Goal: Task Accomplishment & Management: Use online tool/utility

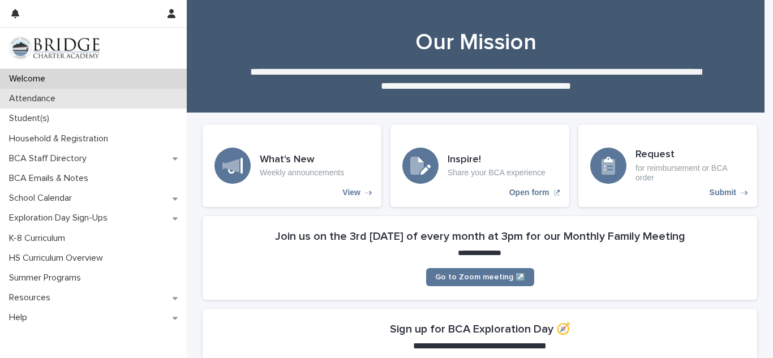
click at [31, 97] on p "Attendance" at bounding box center [35, 98] width 60 height 11
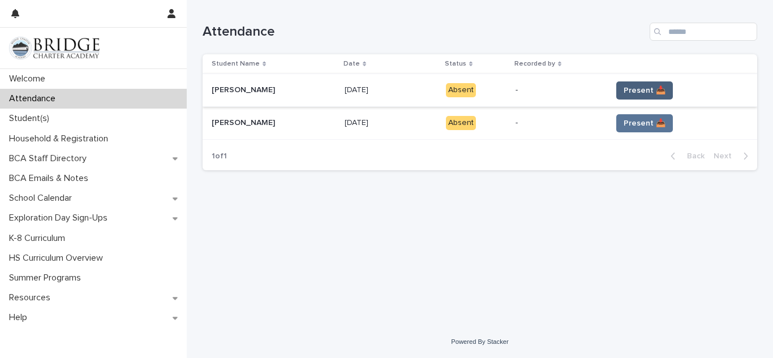
click at [646, 93] on span "Present 📥" at bounding box center [645, 90] width 42 height 11
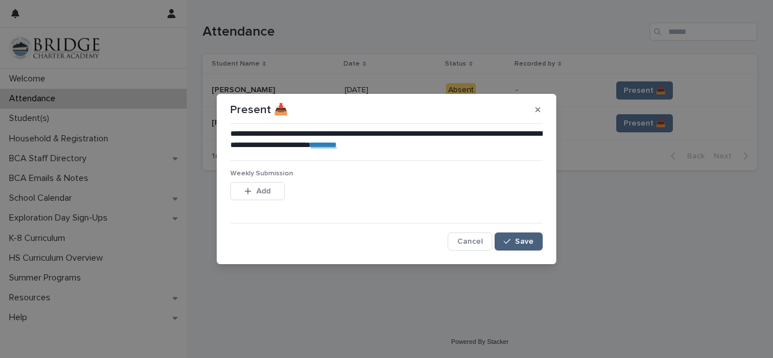
click at [521, 245] on span "Save" at bounding box center [524, 242] width 19 height 8
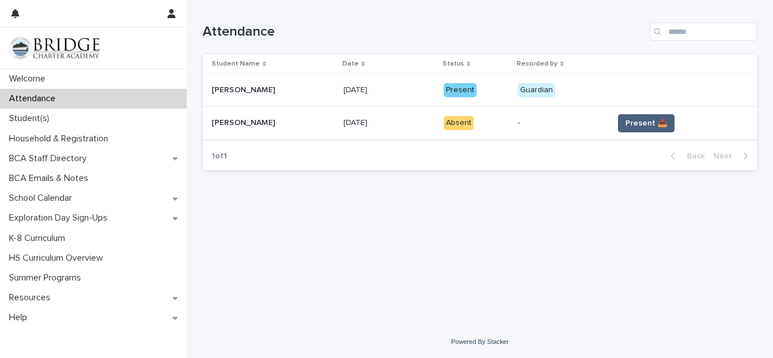
click at [641, 126] on span "Present 📥" at bounding box center [647, 123] width 42 height 11
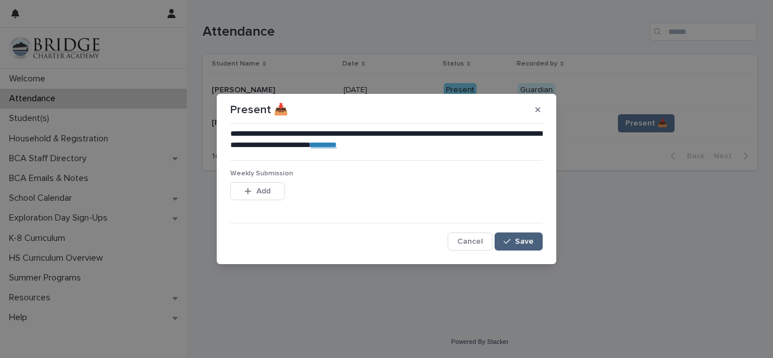
click at [521, 246] on span "Save" at bounding box center [524, 242] width 19 height 8
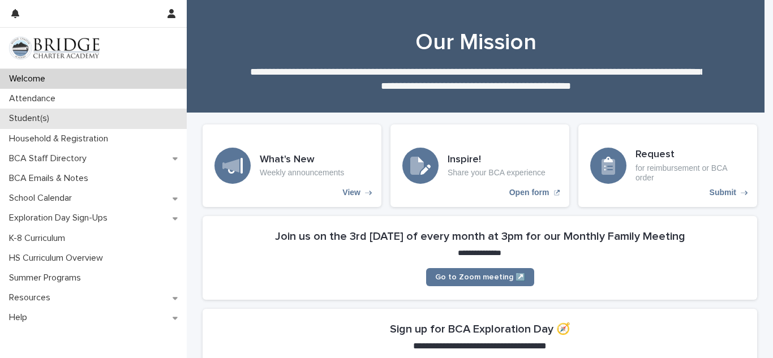
click at [88, 121] on div "Student(s)" at bounding box center [93, 119] width 187 height 20
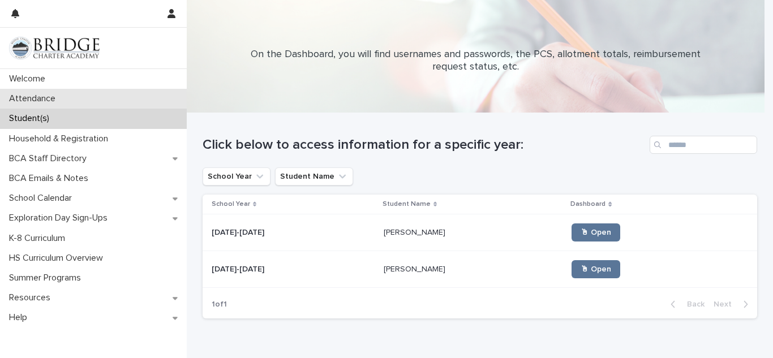
click at [138, 98] on div "Attendance" at bounding box center [93, 99] width 187 height 20
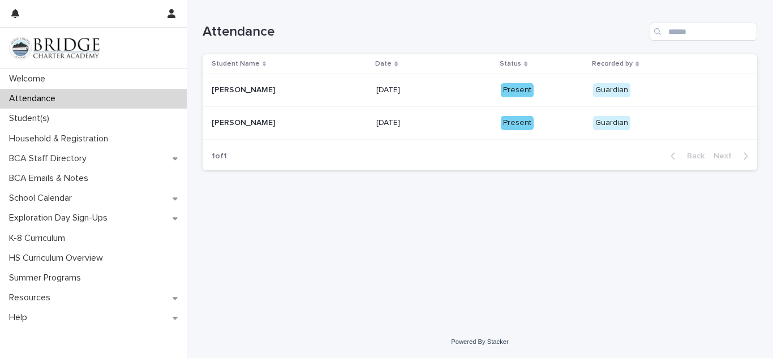
click at [504, 122] on div "Present" at bounding box center [517, 123] width 33 height 14
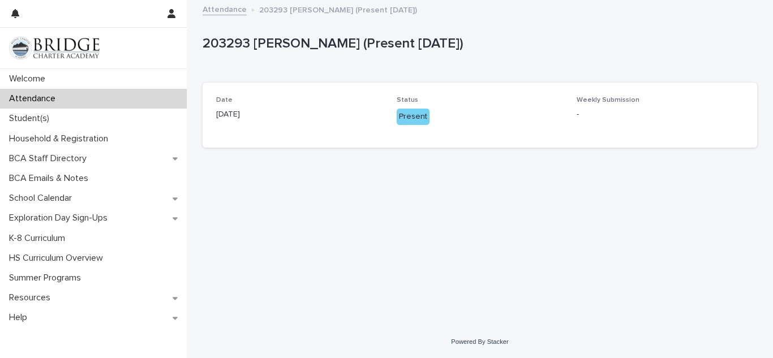
click at [247, 261] on div "Loading... Saving… Loading... Saving… 203293 [PERSON_NAME] (Present [DATE]) 203…" at bounding box center [480, 149] width 566 height 297
